Goal: Transaction & Acquisition: Purchase product/service

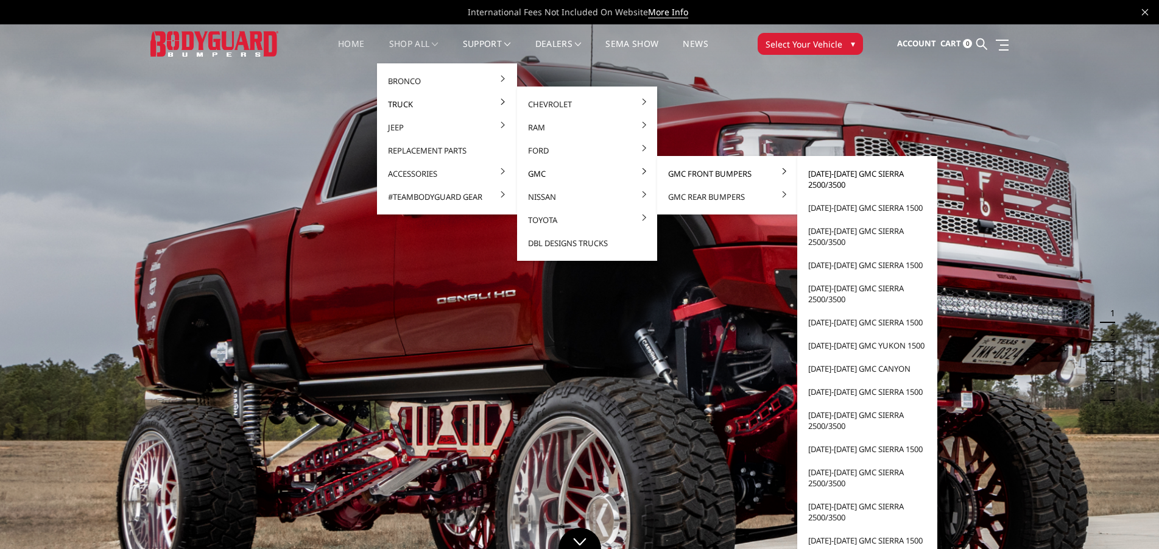
click at [818, 177] on link "[DATE]-[DATE] GMC Sierra 2500/3500" at bounding box center [867, 179] width 130 height 34
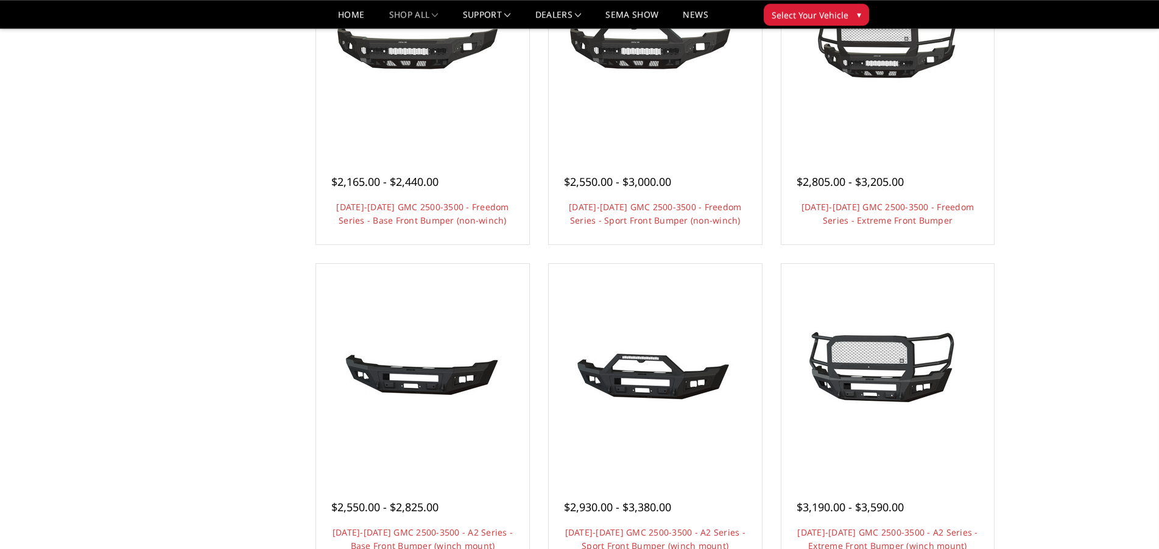
scroll to position [541, 0]
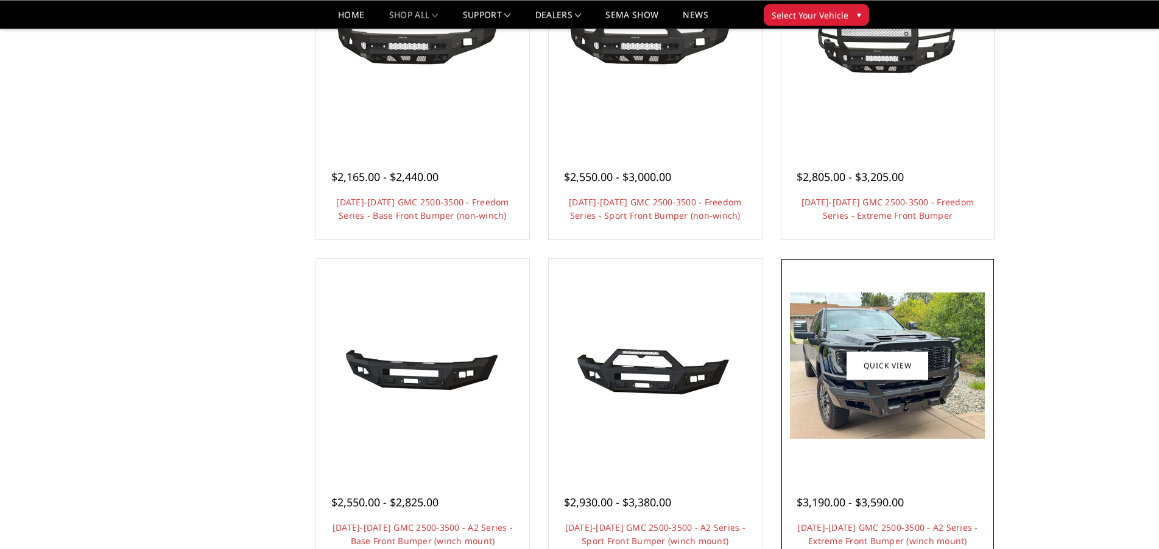
click at [834, 390] on img at bounding box center [887, 365] width 195 height 146
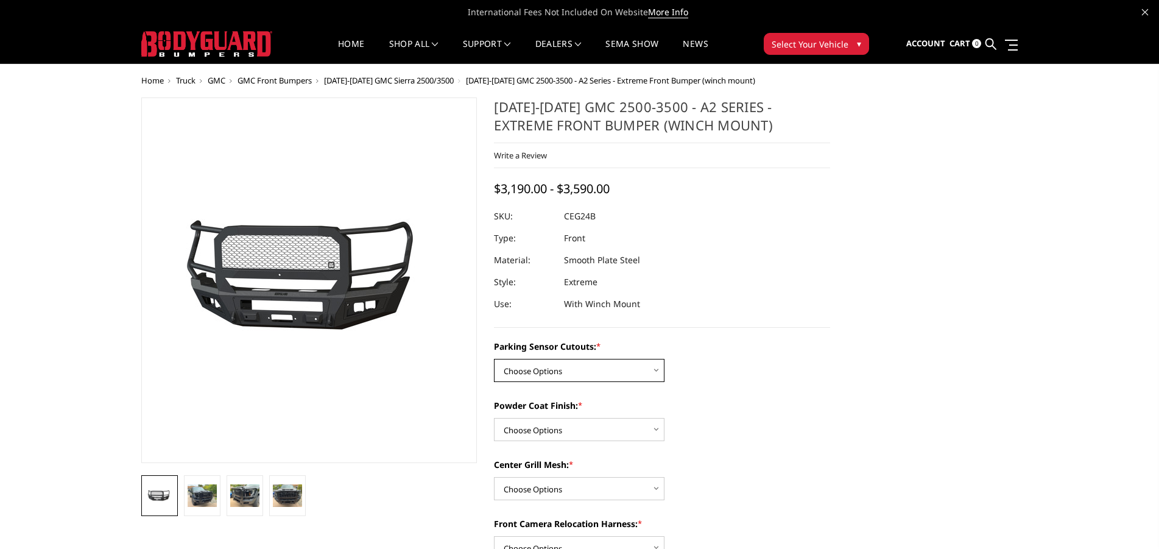
click at [494, 359] on select "Choose Options No - Without Parking Sensor Cutouts Yes - With Parking Sensor Cu…" at bounding box center [579, 370] width 171 height 23
select select "2143"
click option "Yes - With Parking Sensor Cutouts" at bounding box center [0, 0] width 0 height 0
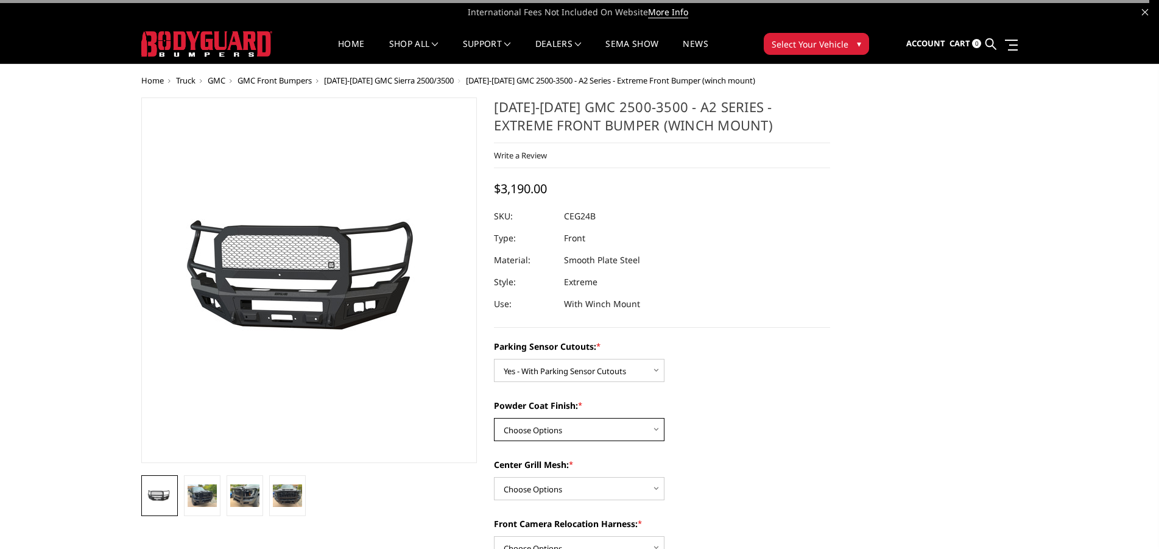
click at [494, 418] on select "Choose Options Bare Metal Textured Black Powder Coat" at bounding box center [579, 429] width 171 height 23
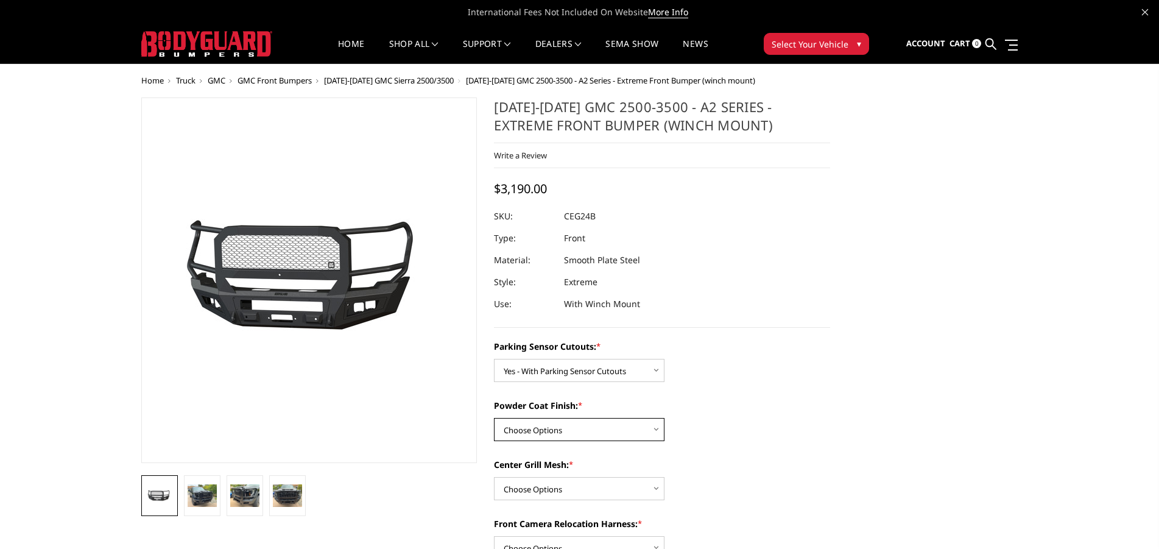
select select "2145"
click option "Textured Black Powder Coat" at bounding box center [0, 0] width 0 height 0
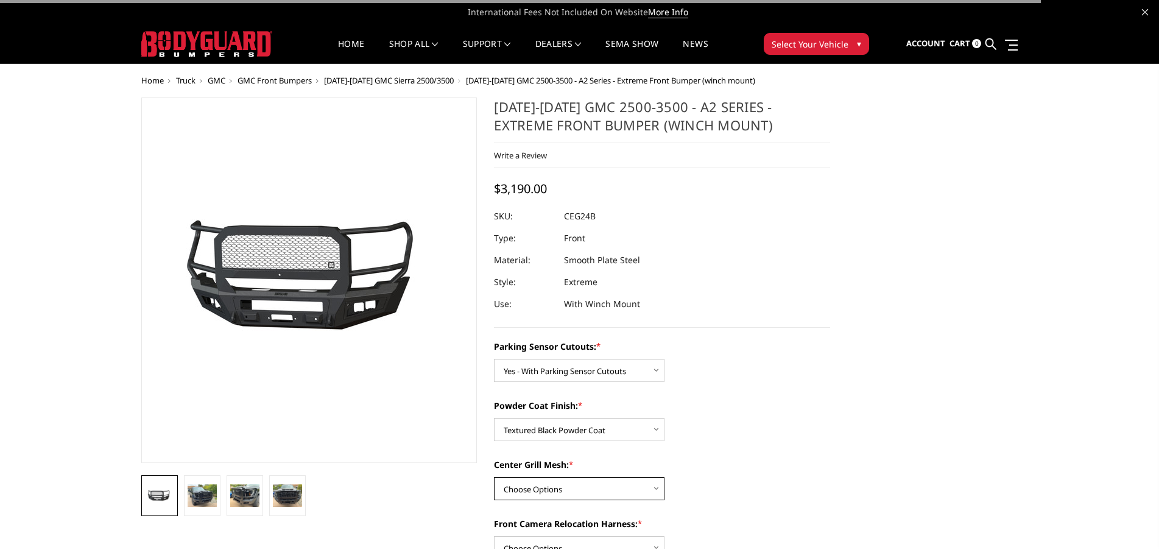
click at [494, 477] on select "Choose Options WITH Center Grill Mesh WITHOUT Center Grill Mesh" at bounding box center [579, 488] width 171 height 23
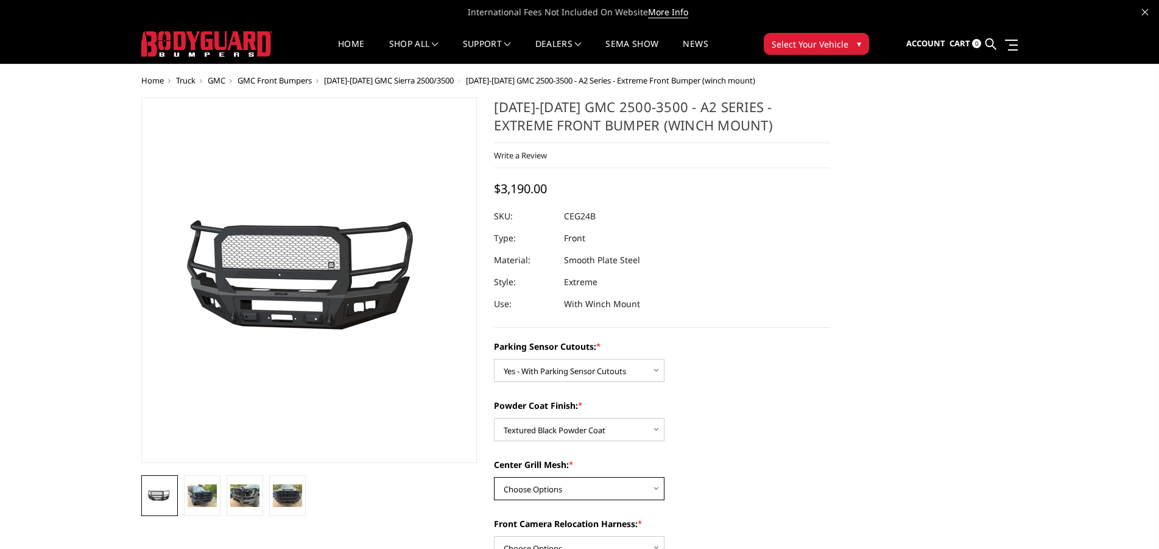
select select "2147"
click option "WITHOUT Center Grill Mesh" at bounding box center [0, 0] width 0 height 0
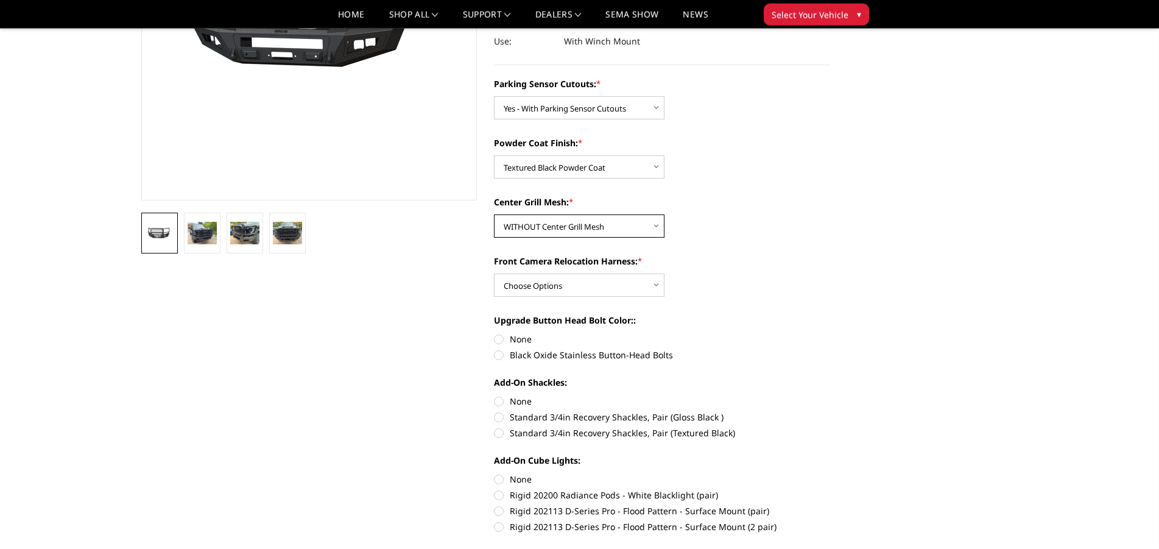
scroll to position [230, 0]
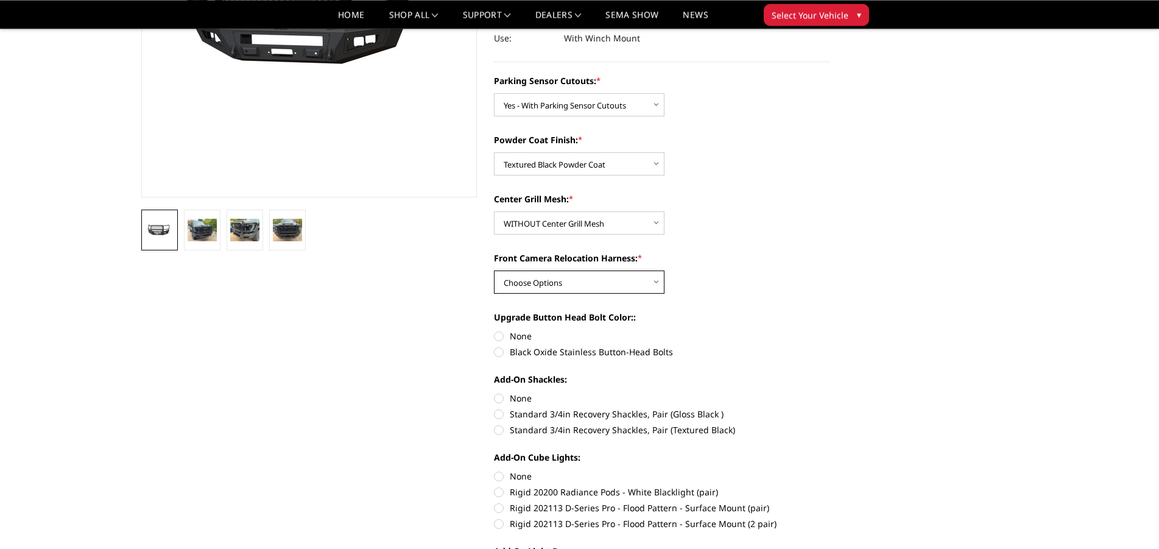
click at [494, 270] on select "Choose Options WITH Front Camera Relocation Harness WITHOUT Front Camera Reloca…" at bounding box center [579, 281] width 171 height 23
select select "2148"
click option "WITH Front Camera Relocation Harness" at bounding box center [0, 0] width 0 height 0
click at [500, 354] on label "Black Oxide Stainless Button-Head Bolts" at bounding box center [662, 351] width 336 height 13
click at [830, 330] on input "Black Oxide Stainless Button-Head Bolts" at bounding box center [830, 330] width 1 height 1
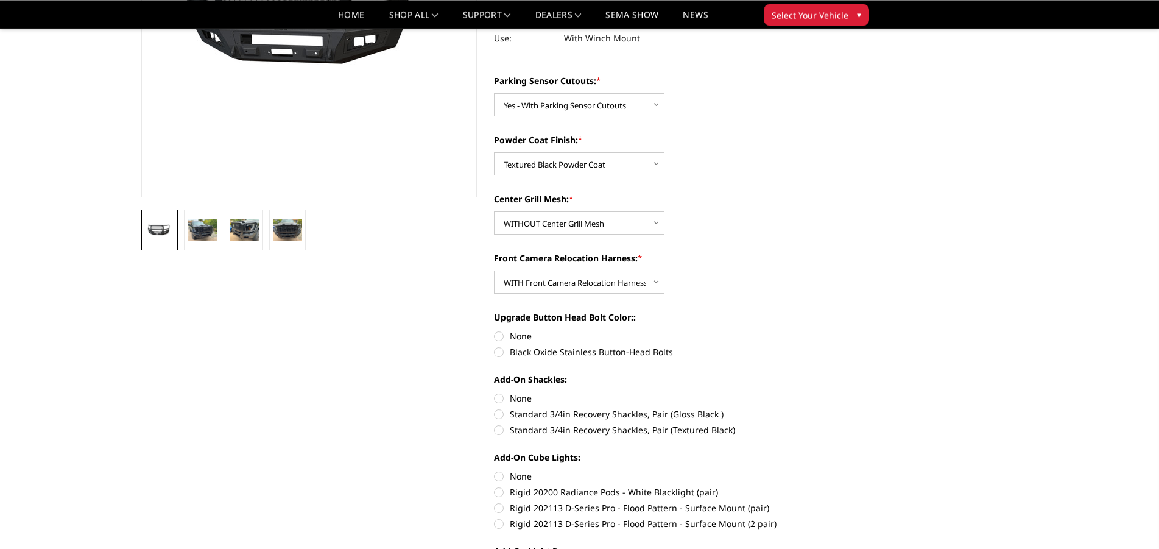
radio input "true"
click at [500, 431] on label "Standard 3/4in Recovery Shackles, Pair (Textured Black)" at bounding box center [662, 429] width 336 height 13
click at [830, 408] on input "Standard 3/4in Recovery Shackles, Pair (Textured Black)" at bounding box center [830, 407] width 1 height 1
radio input "true"
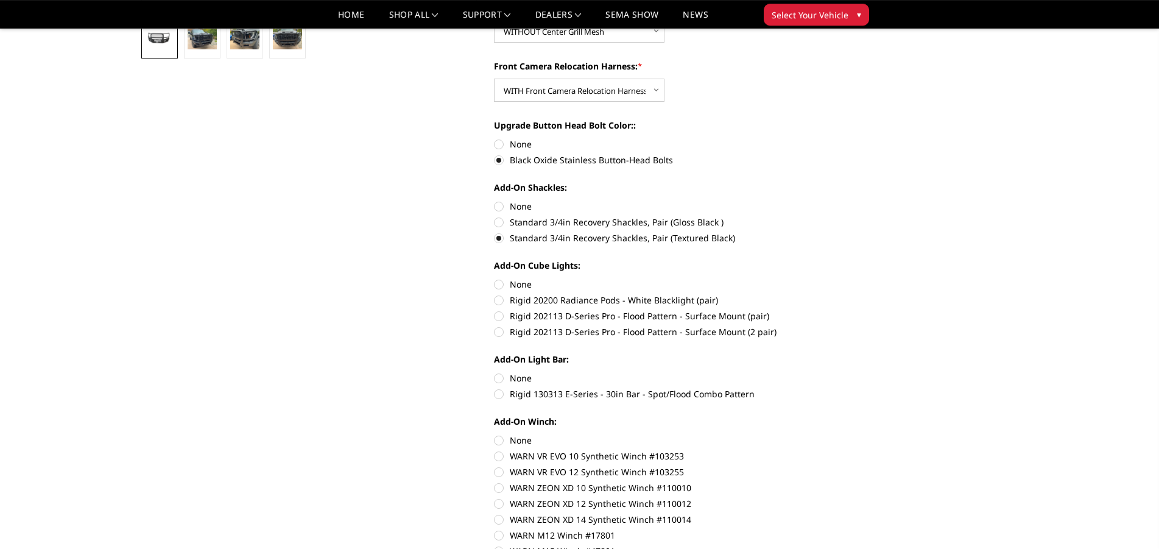
scroll to position [426, 0]
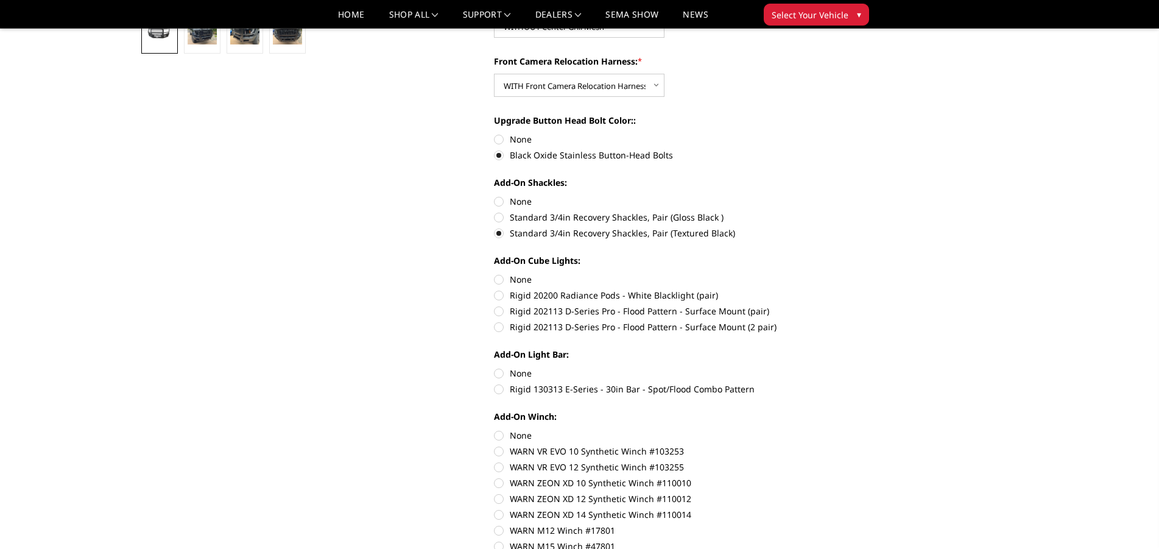
click at [498, 327] on label "Rigid 202113 D-Series Pro - Flood Pattern - Surface Mount (2 pair)" at bounding box center [662, 326] width 336 height 13
click at [830, 305] on input "Rigid 202113 D-Series Pro - Flood Pattern - Surface Mount (2 pair)" at bounding box center [830, 305] width 1 height 1
radio input "true"
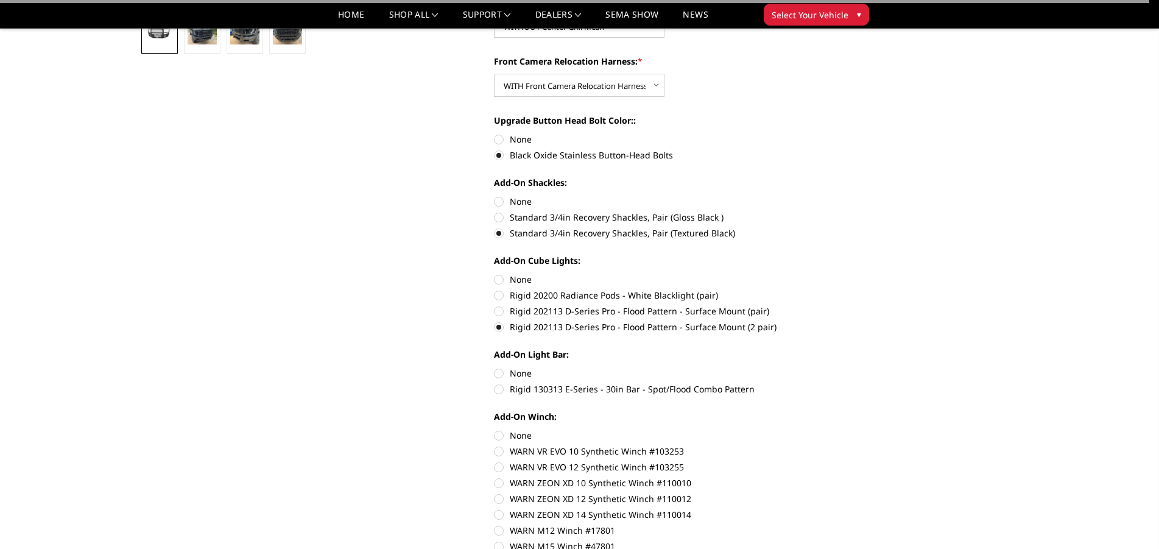
click at [495, 387] on label "Rigid 130313 E-Series - 30in Bar - Spot/Flood Combo Pattern" at bounding box center [662, 389] width 336 height 13
click at [830, 367] on input "Rigid 130313 E-Series - 30in Bar - Spot/Flood Combo Pattern" at bounding box center [830, 367] width 1 height 1
radio input "true"
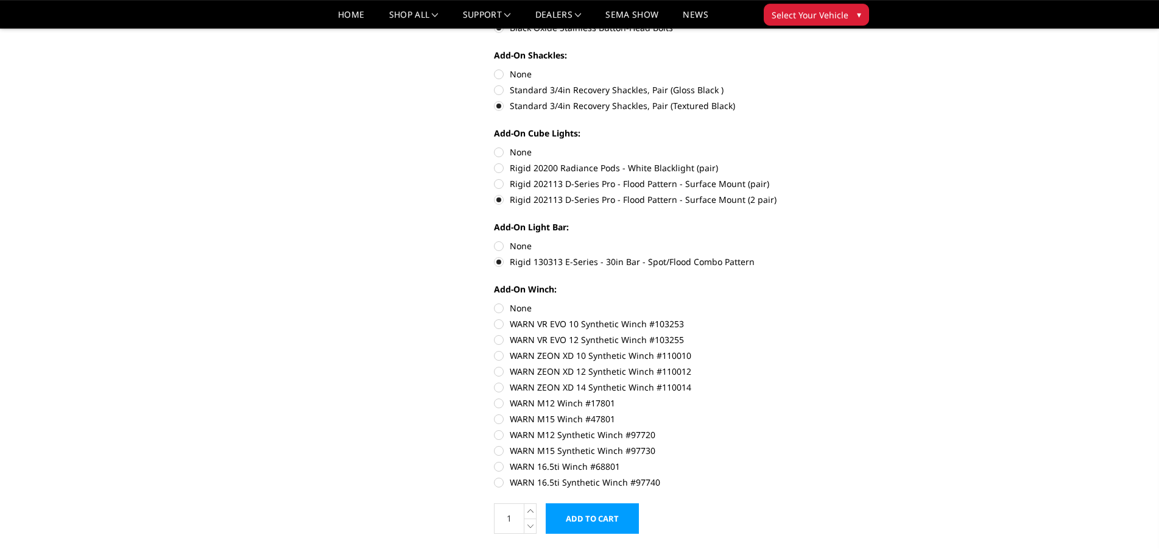
scroll to position [574, 0]
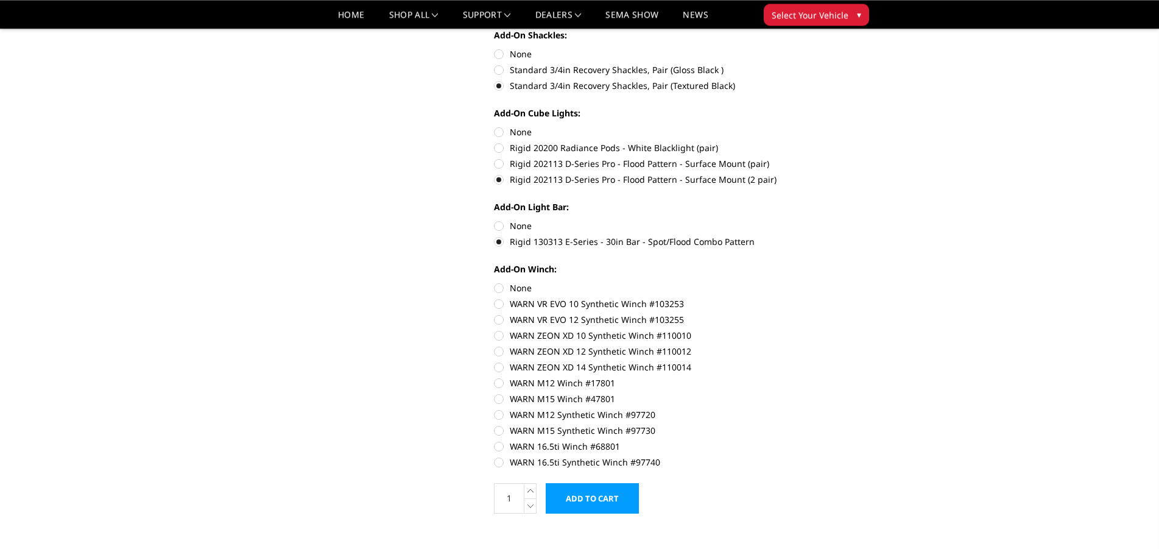
click at [500, 291] on label "None" at bounding box center [662, 287] width 336 height 13
click at [495, 282] on input "None" at bounding box center [494, 281] width 1 height 1
radio input "true"
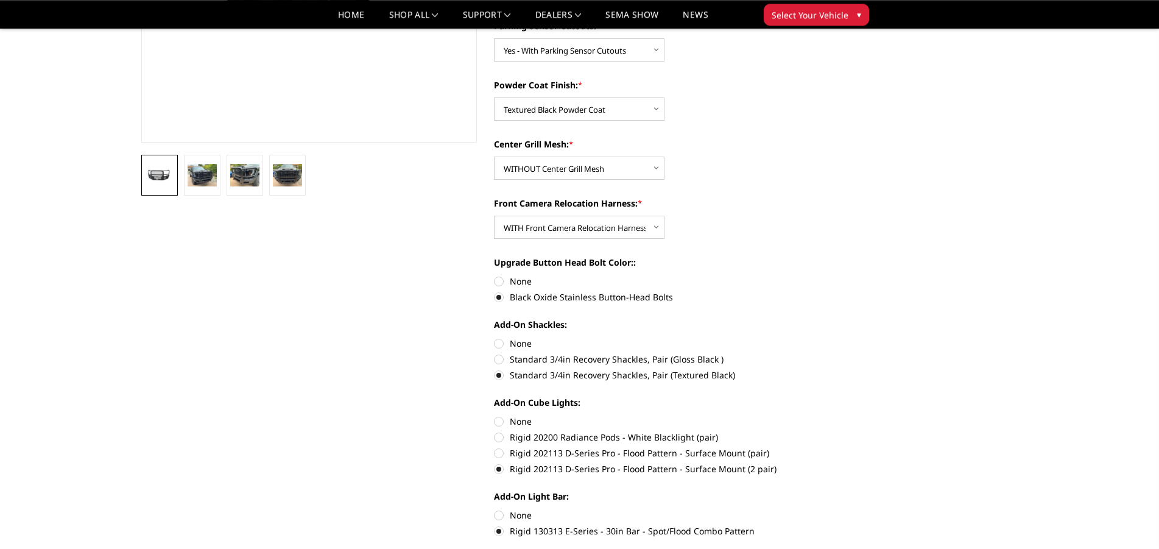
scroll to position [0, 0]
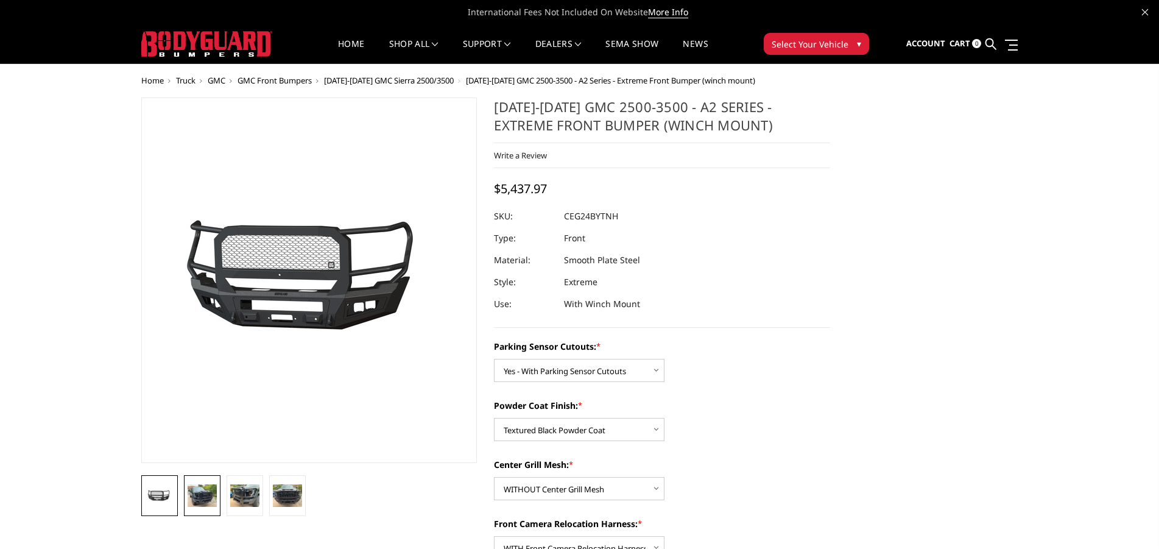
click at [209, 493] on img at bounding box center [202, 495] width 29 height 22
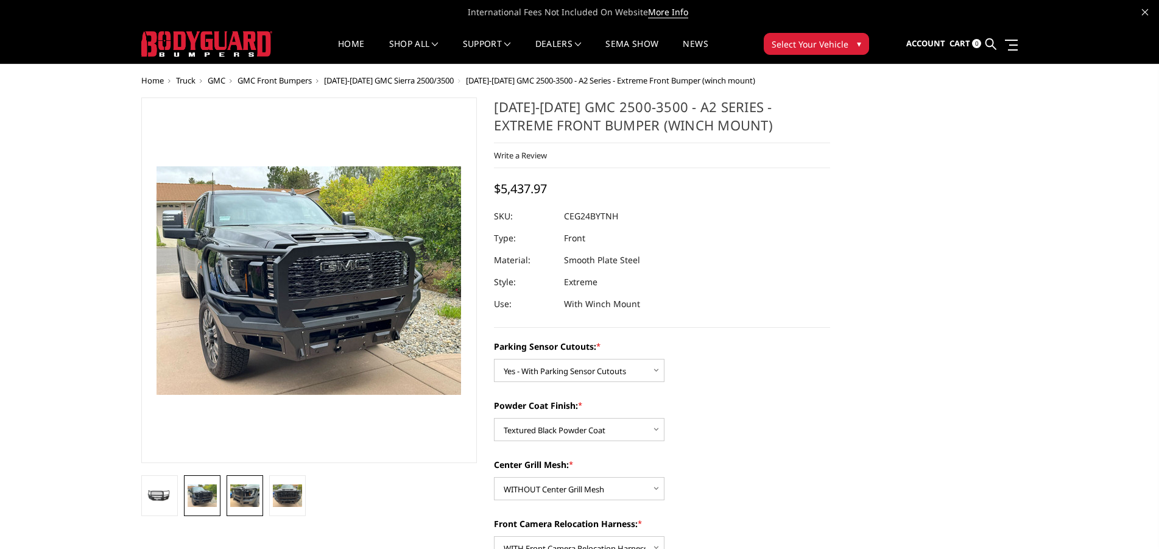
click at [241, 490] on img at bounding box center [244, 495] width 29 height 22
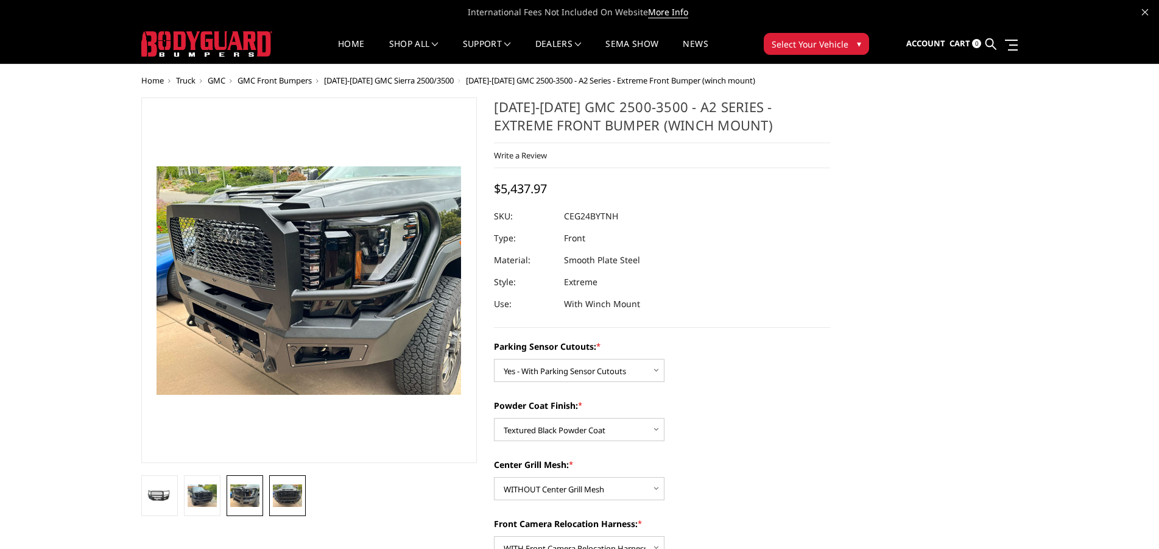
click at [281, 492] on img at bounding box center [287, 495] width 29 height 22
